Goal: Task Accomplishment & Management: Use online tool/utility

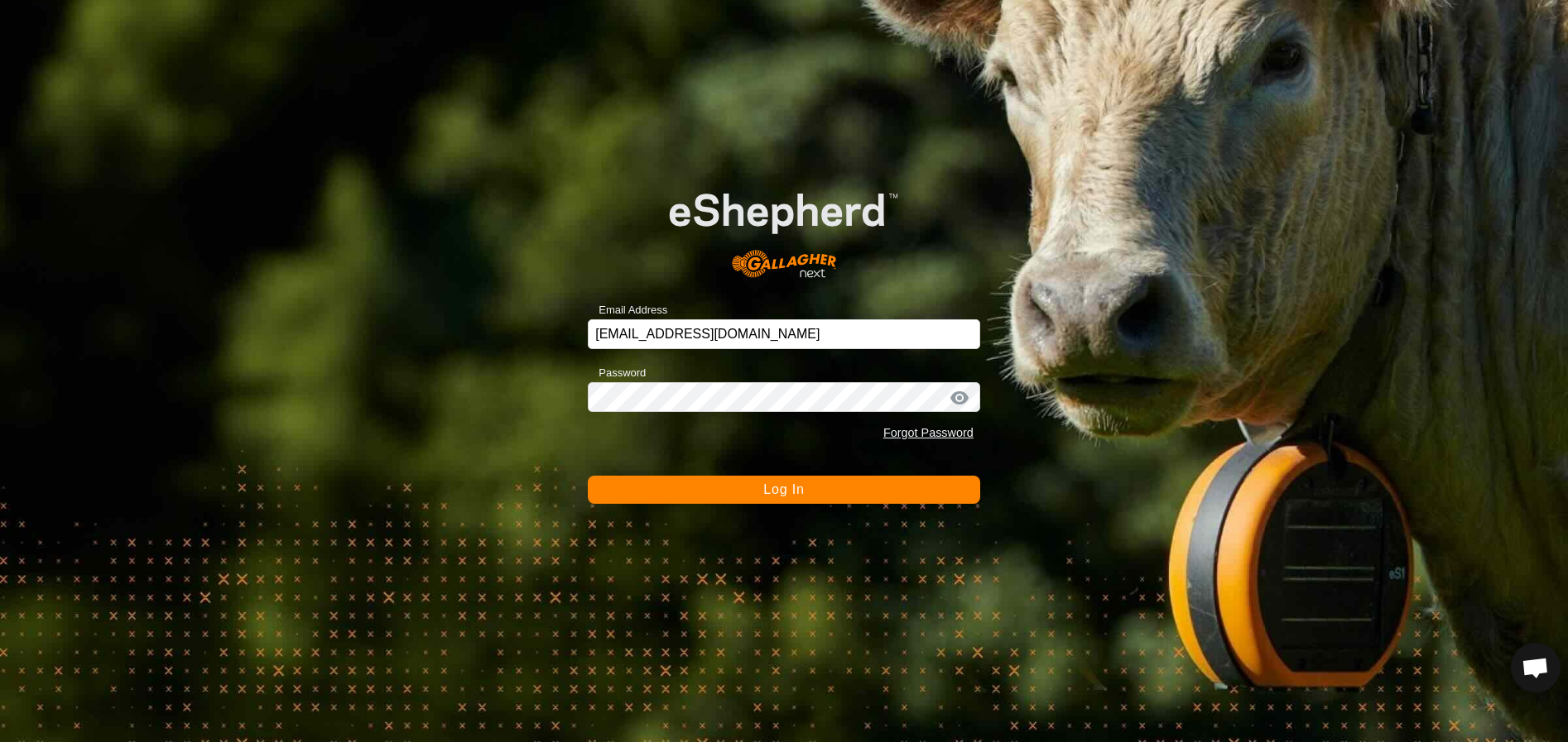
click at [766, 486] on span "Log In" at bounding box center [783, 489] width 40 height 14
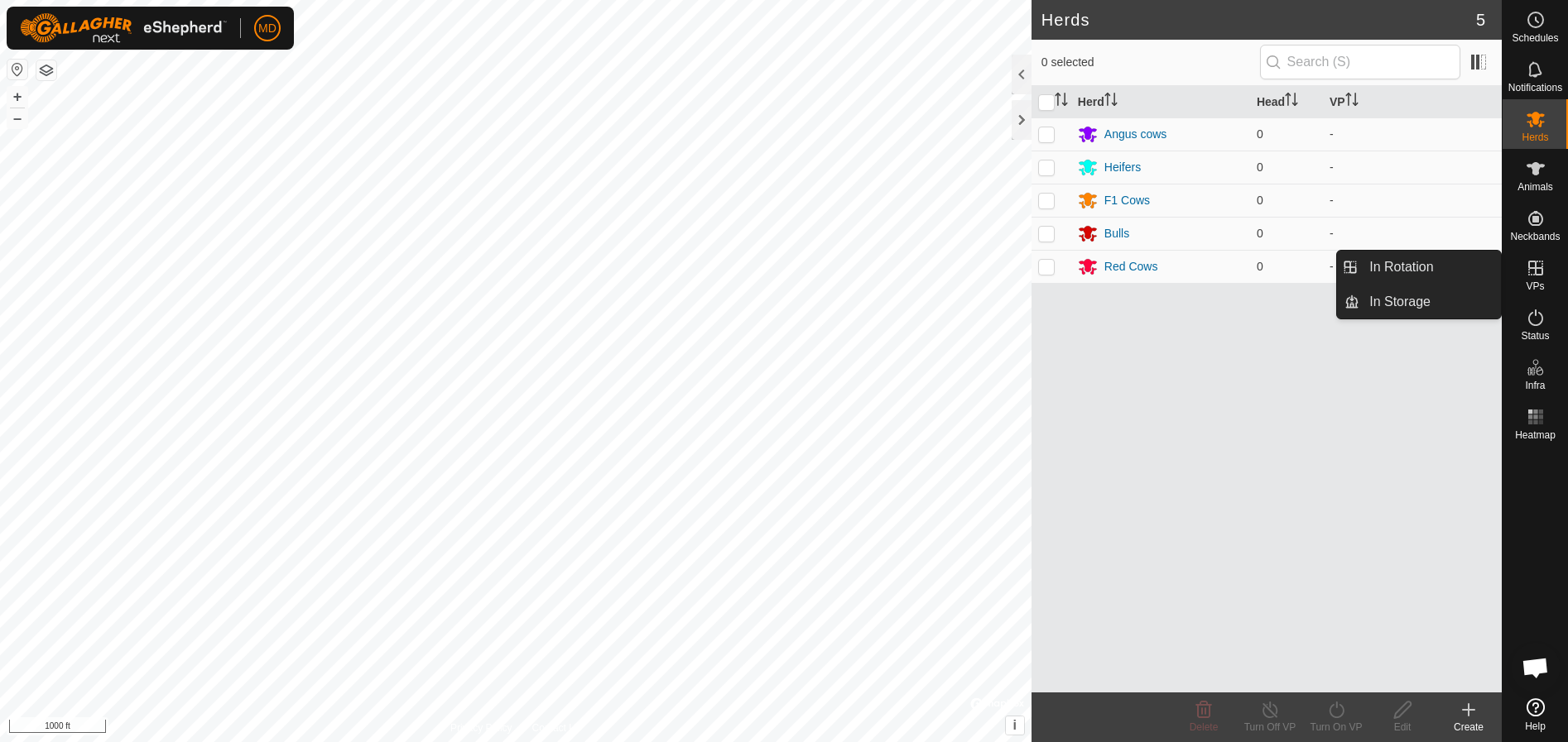
click at [1537, 273] on icon at bounding box center [1535, 268] width 20 height 20
click at [1396, 260] on link "In Rotation" at bounding box center [1429, 267] width 142 height 33
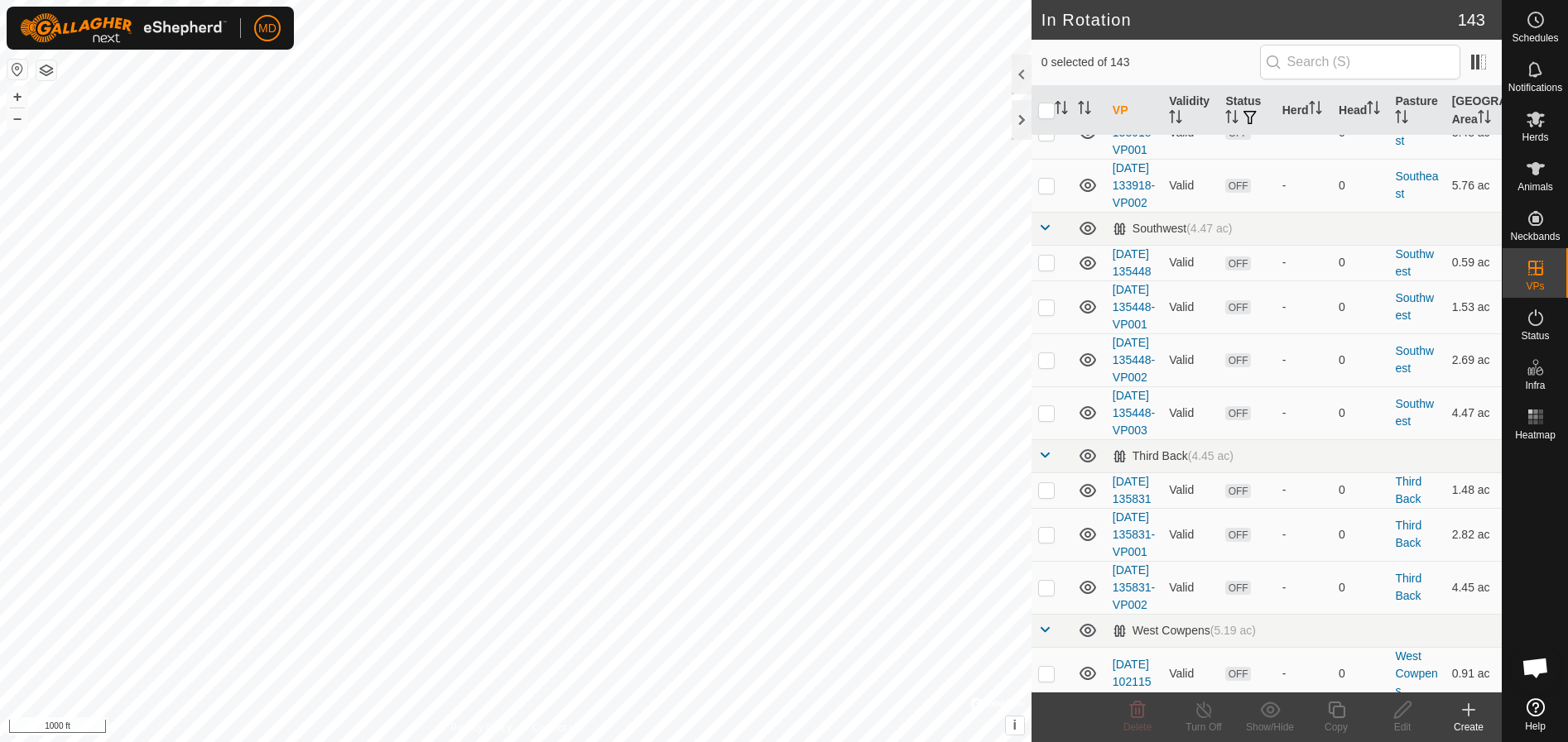
scroll to position [6620, 0]
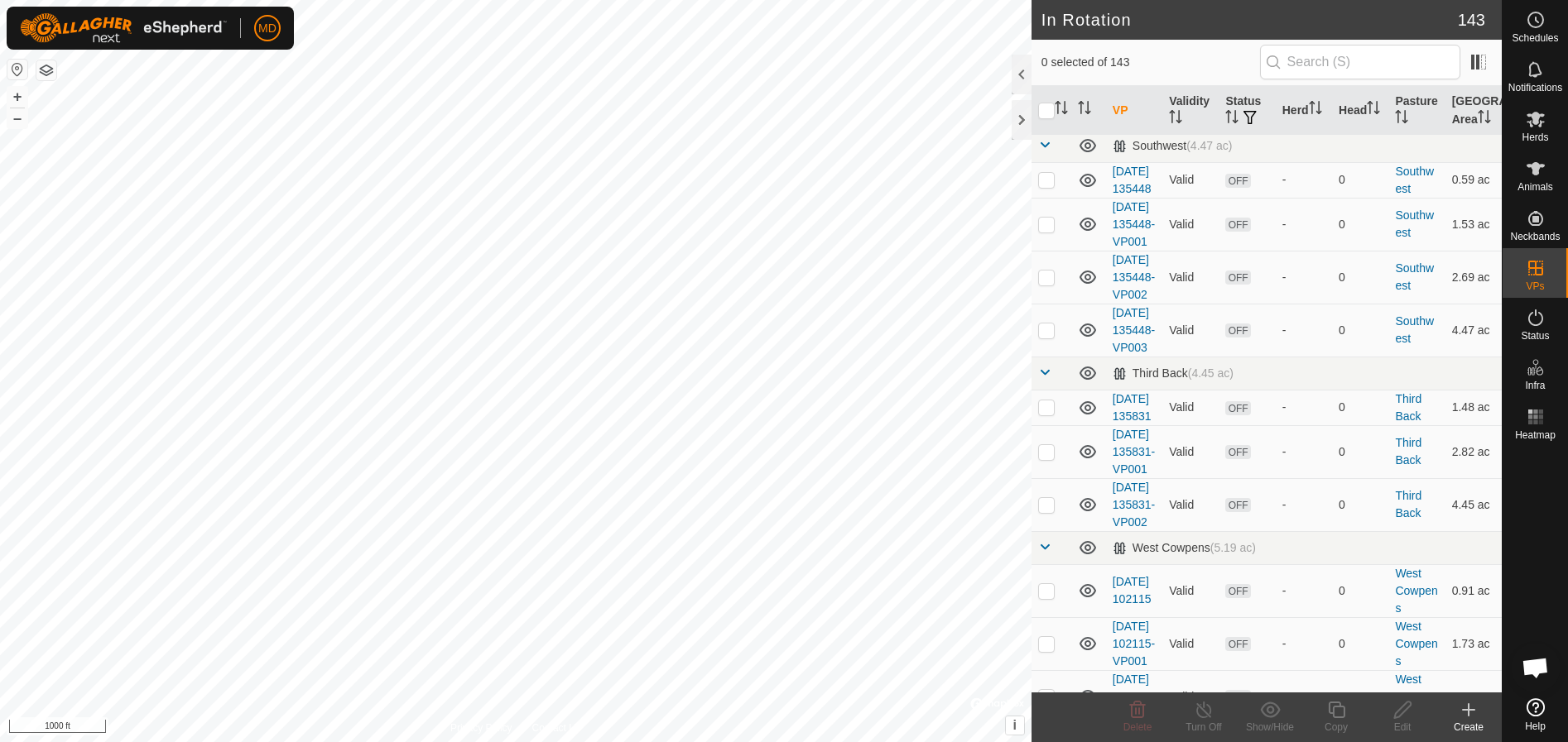
checkbox input "true"
click at [1267, 716] on icon at bounding box center [1270, 709] width 21 height 20
click at [1265, 720] on div "Show/Hide" at bounding box center [1270, 717] width 67 height 50
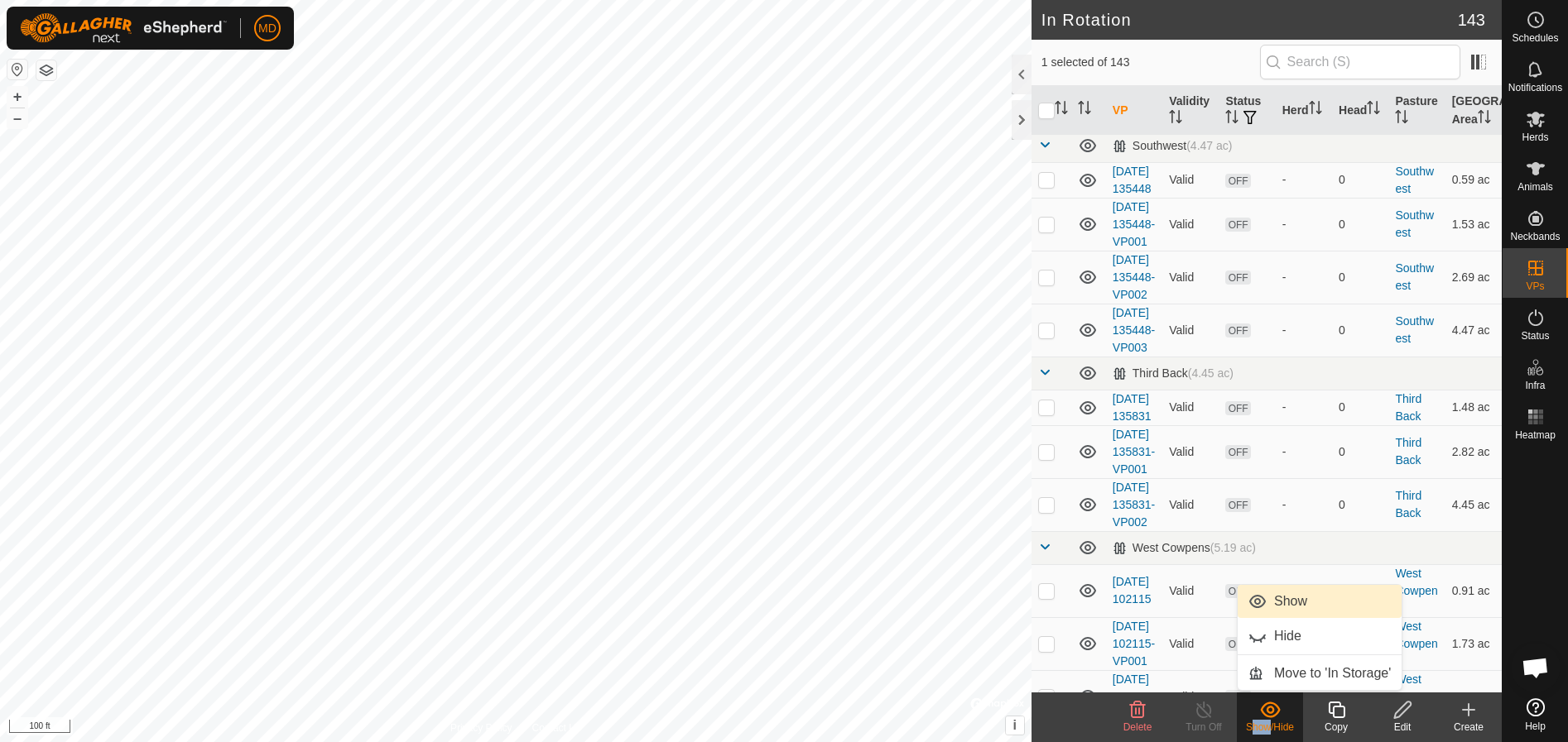
drag, startPoint x: 1265, startPoint y: 720, endPoint x: 1259, endPoint y: 602, distance: 118.2
click at [1259, 602] on link "Show" at bounding box center [1319, 601] width 164 height 33
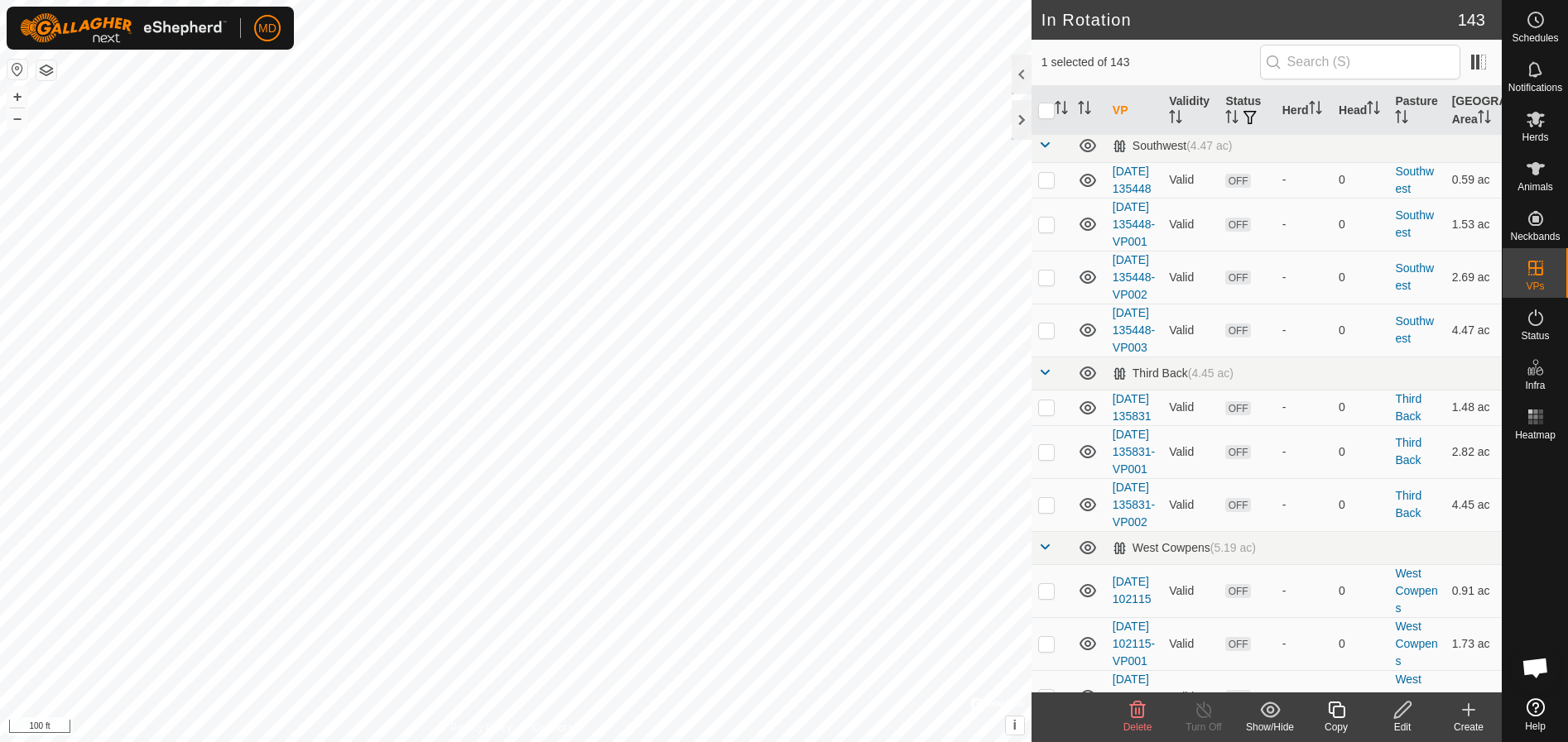
click at [1332, 714] on icon at bounding box center [1337, 710] width 17 height 17
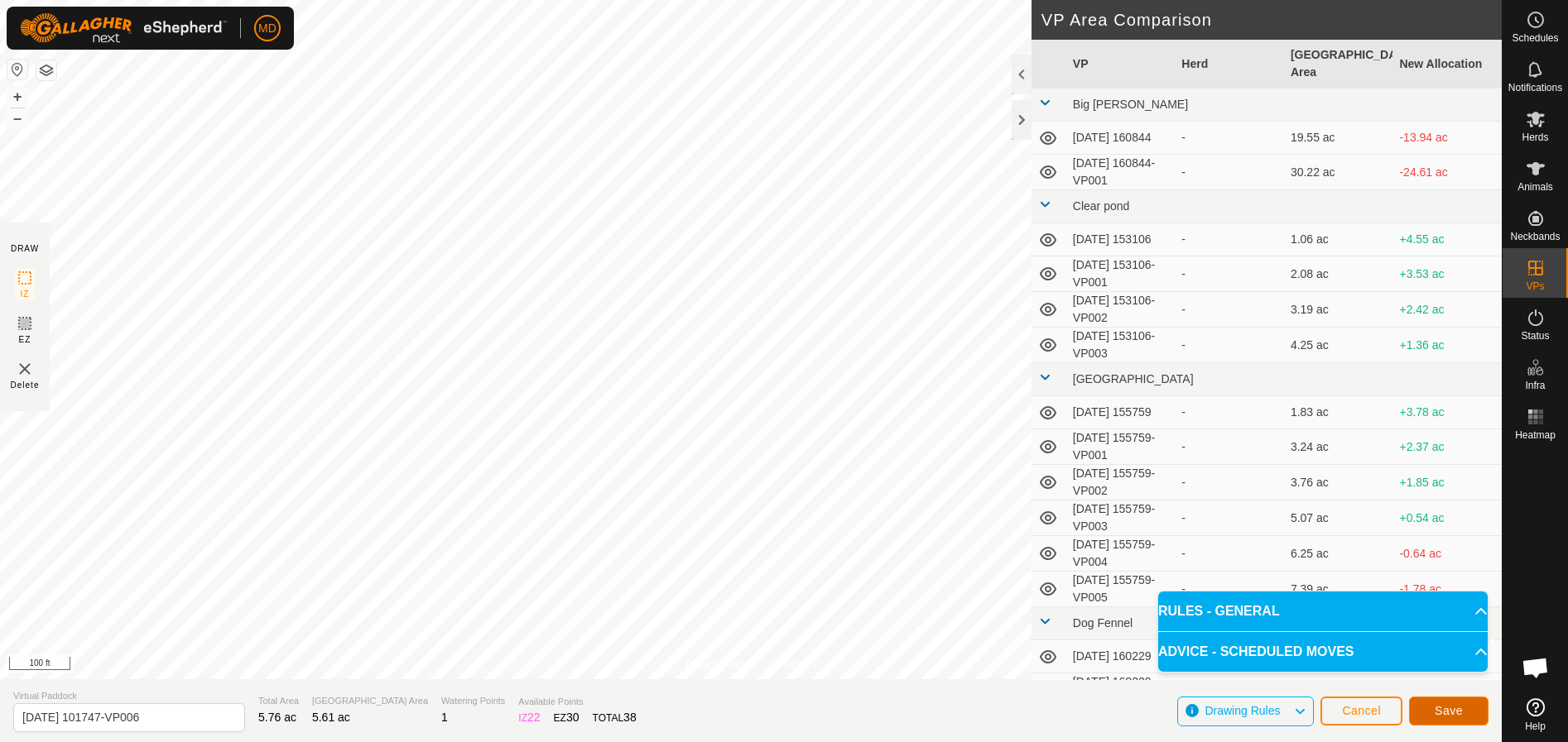
click at [1453, 707] on span "Save" at bounding box center [1449, 711] width 28 height 13
